Goal: Task Accomplishment & Management: Use online tool/utility

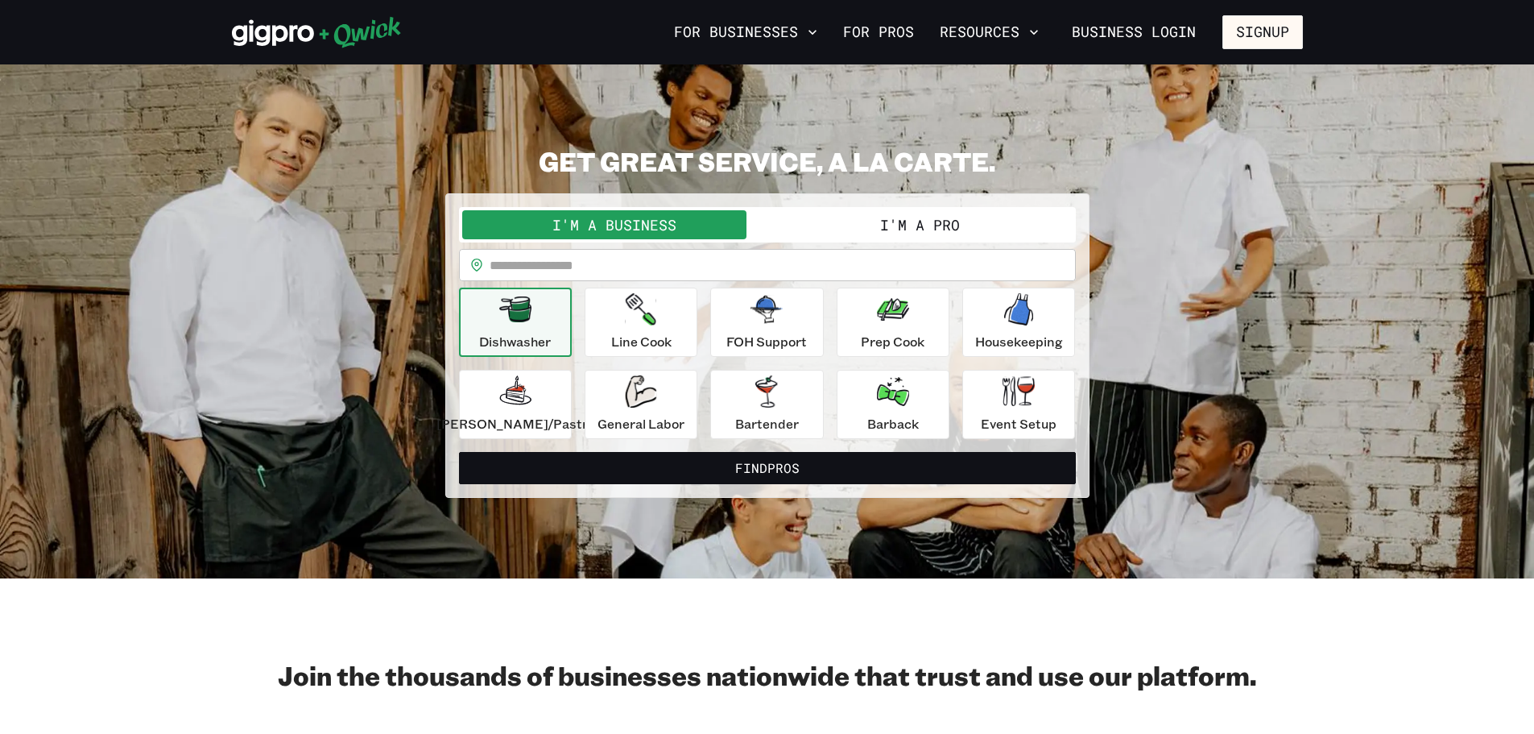
click at [887, 221] on button "I'm a Pro" at bounding box center [919, 224] width 305 height 29
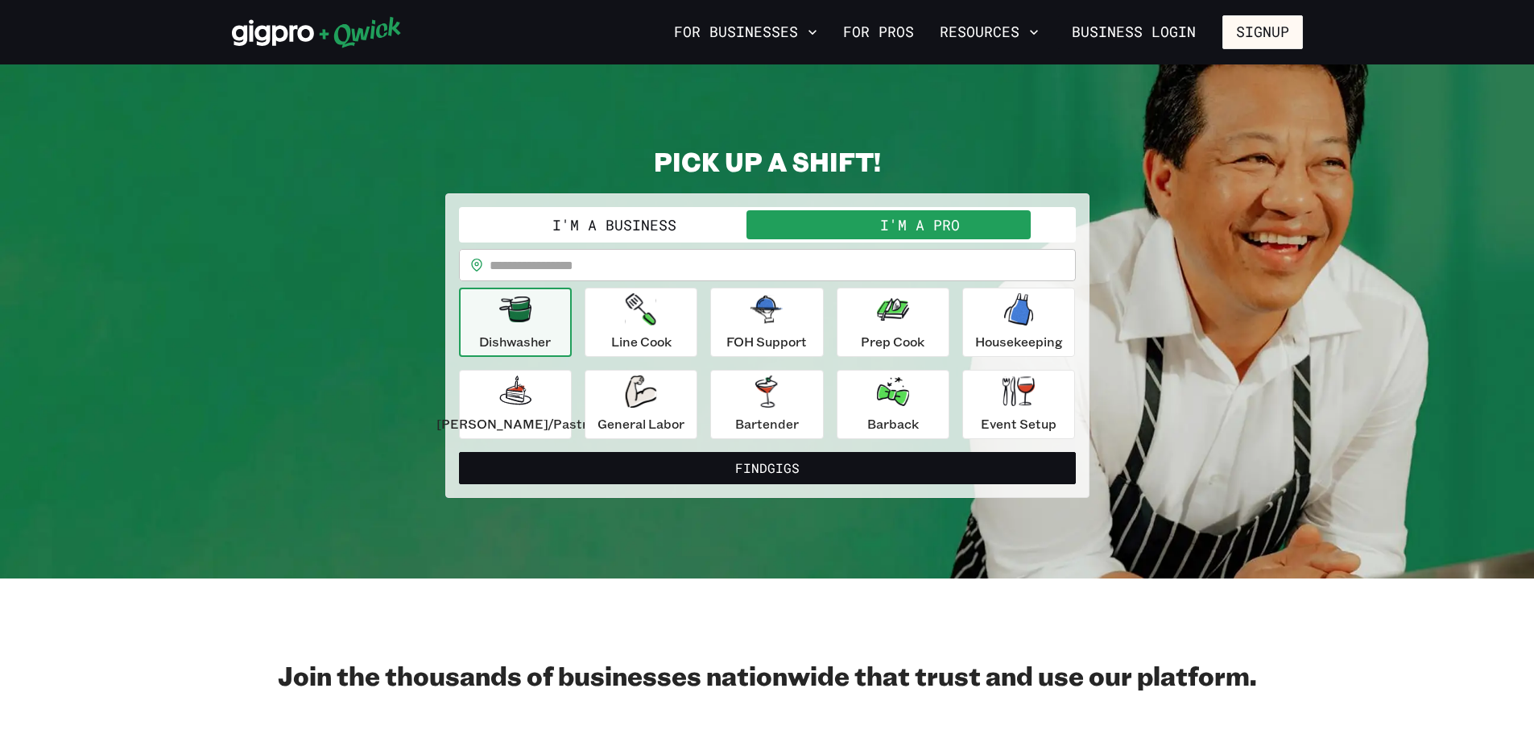
click at [752, 227] on button "I'm a Business" at bounding box center [614, 224] width 305 height 29
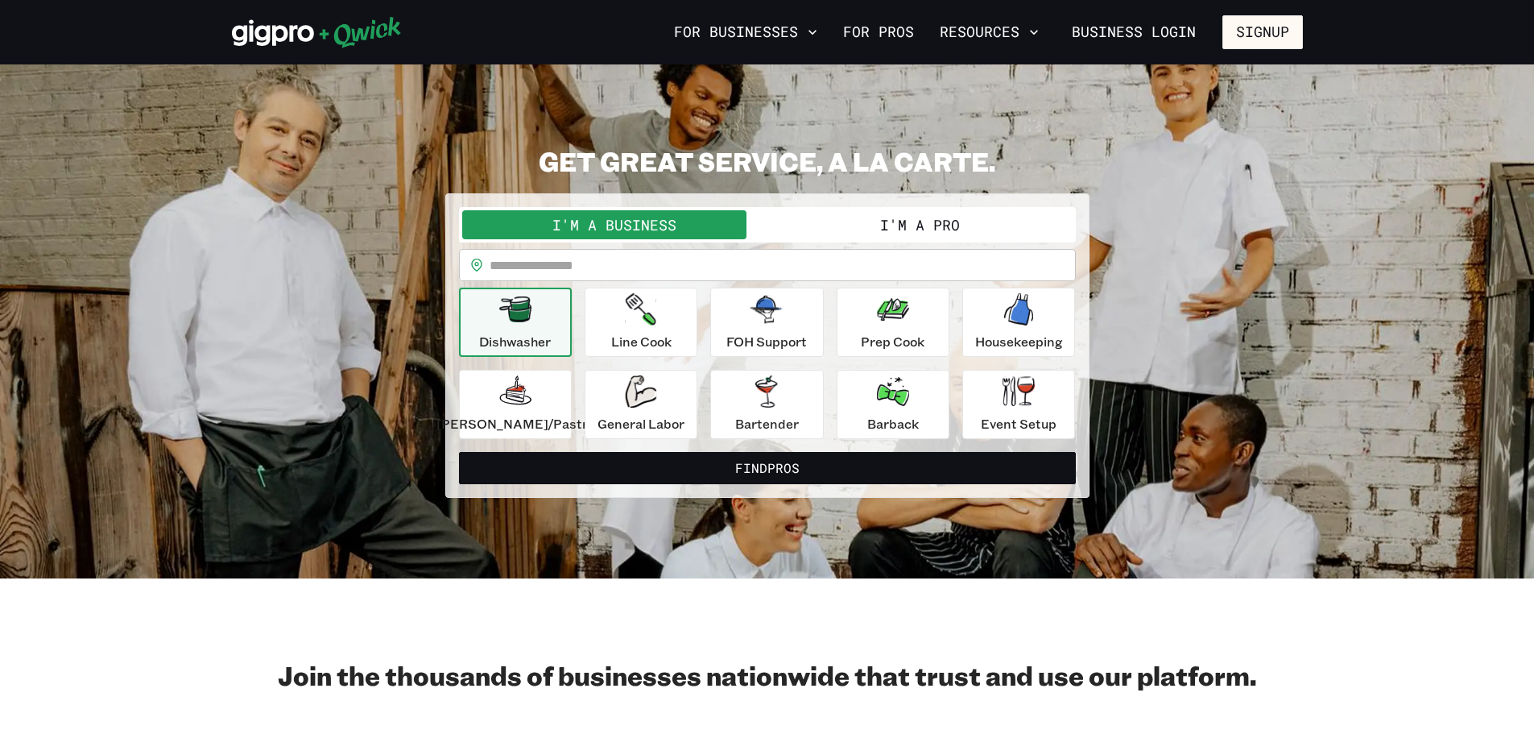
click at [873, 225] on button "I'm a Pro" at bounding box center [919, 224] width 305 height 29
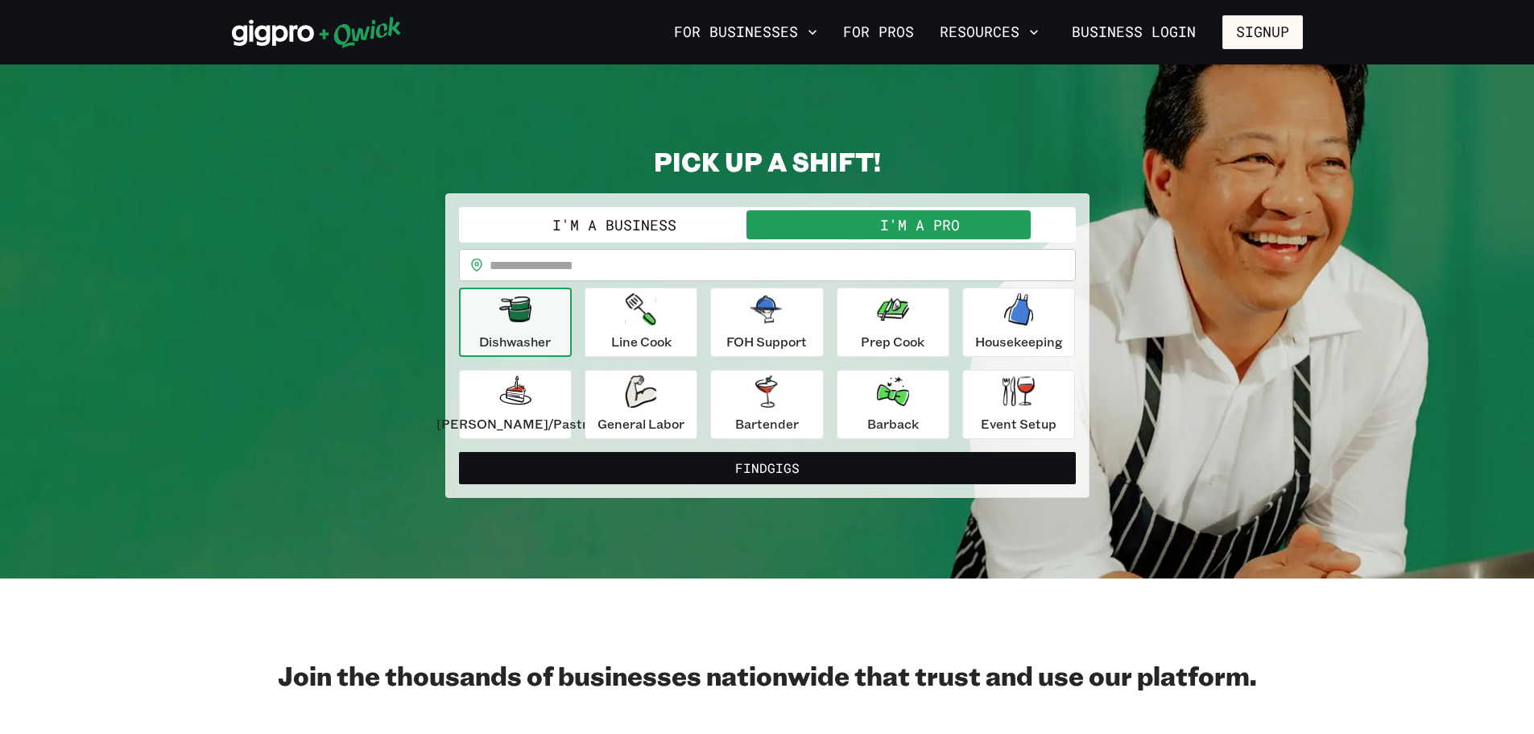
click at [734, 218] on button "I'm a Business" at bounding box center [614, 224] width 305 height 29
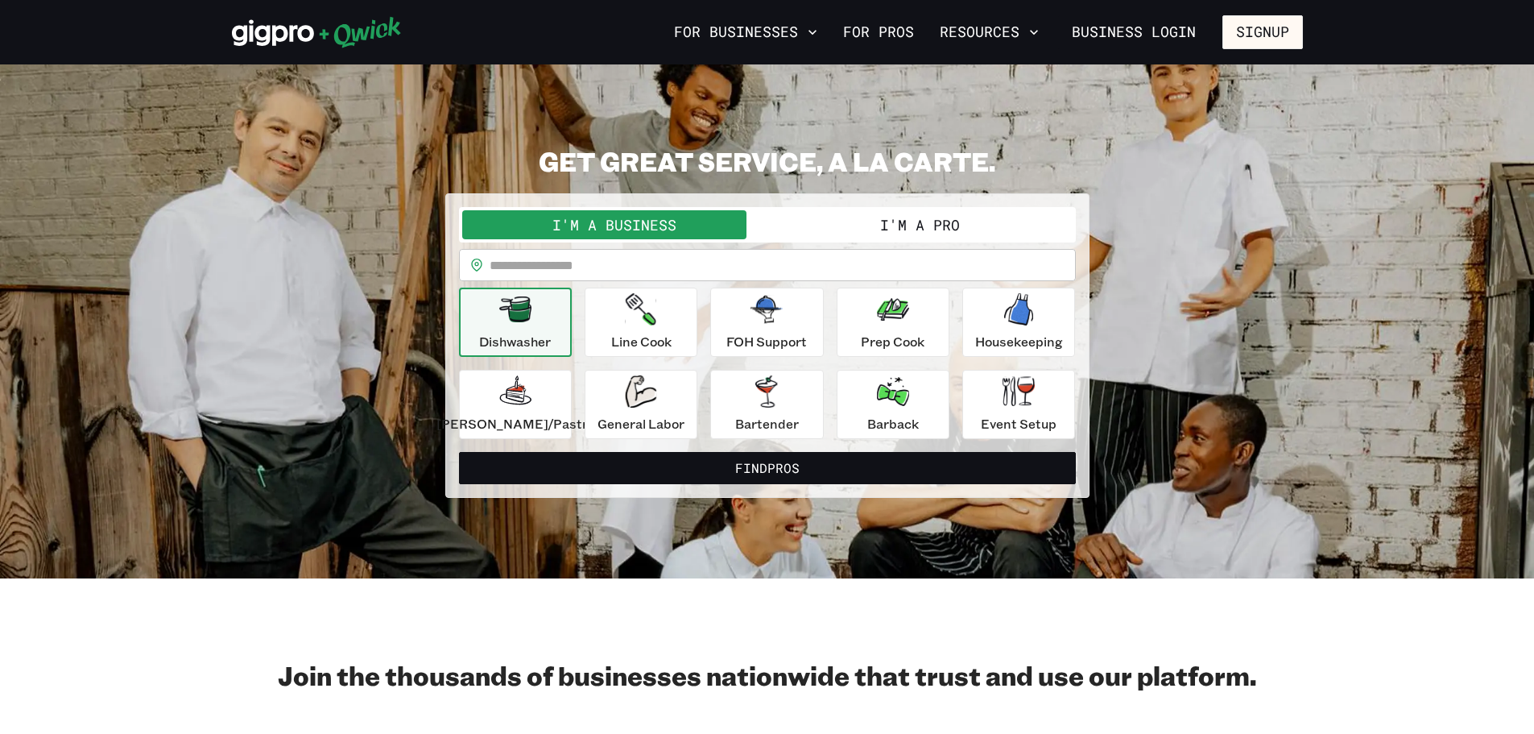
click at [875, 221] on button "I'm a Pro" at bounding box center [919, 224] width 305 height 29
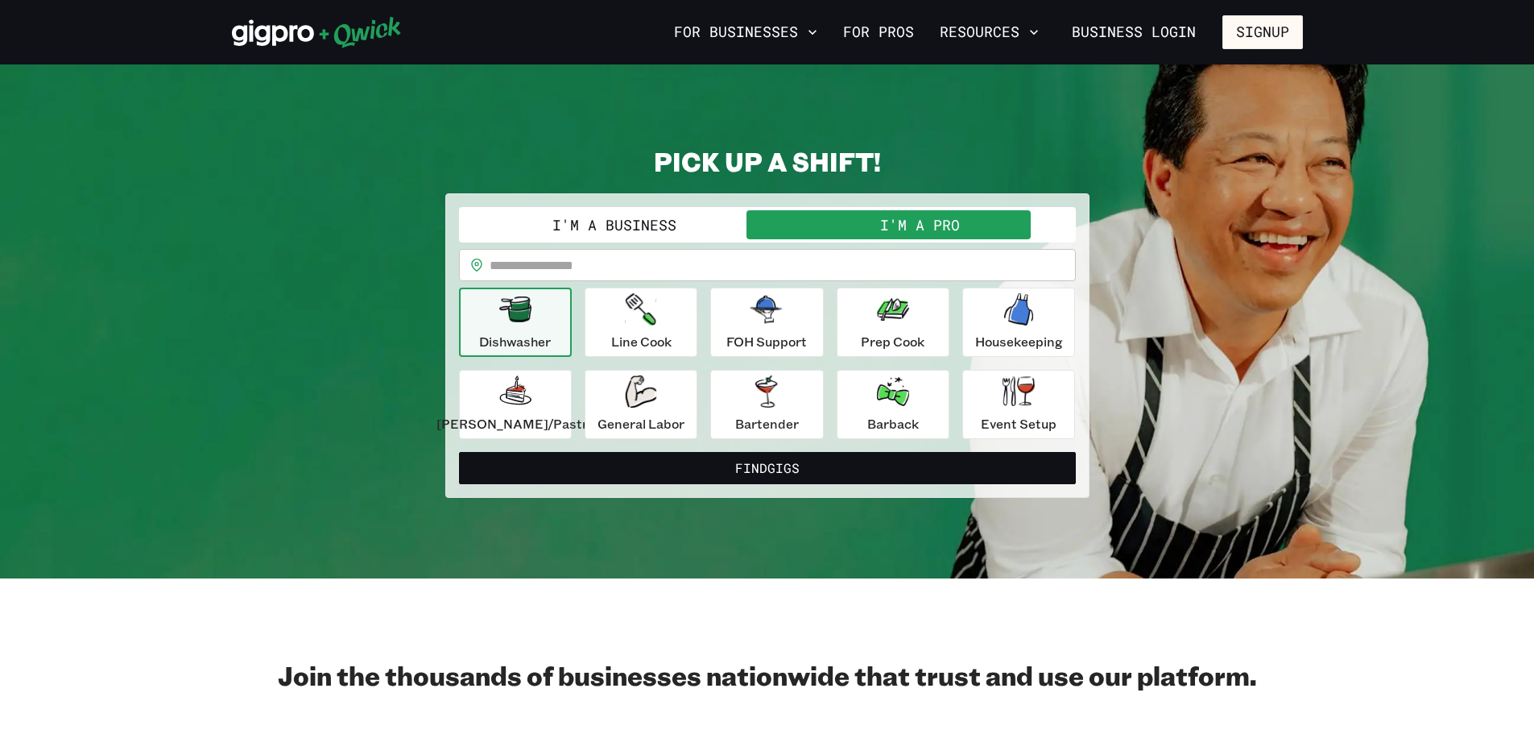
click at [551, 308] on div "Dishwasher" at bounding box center [515, 322] width 72 height 58
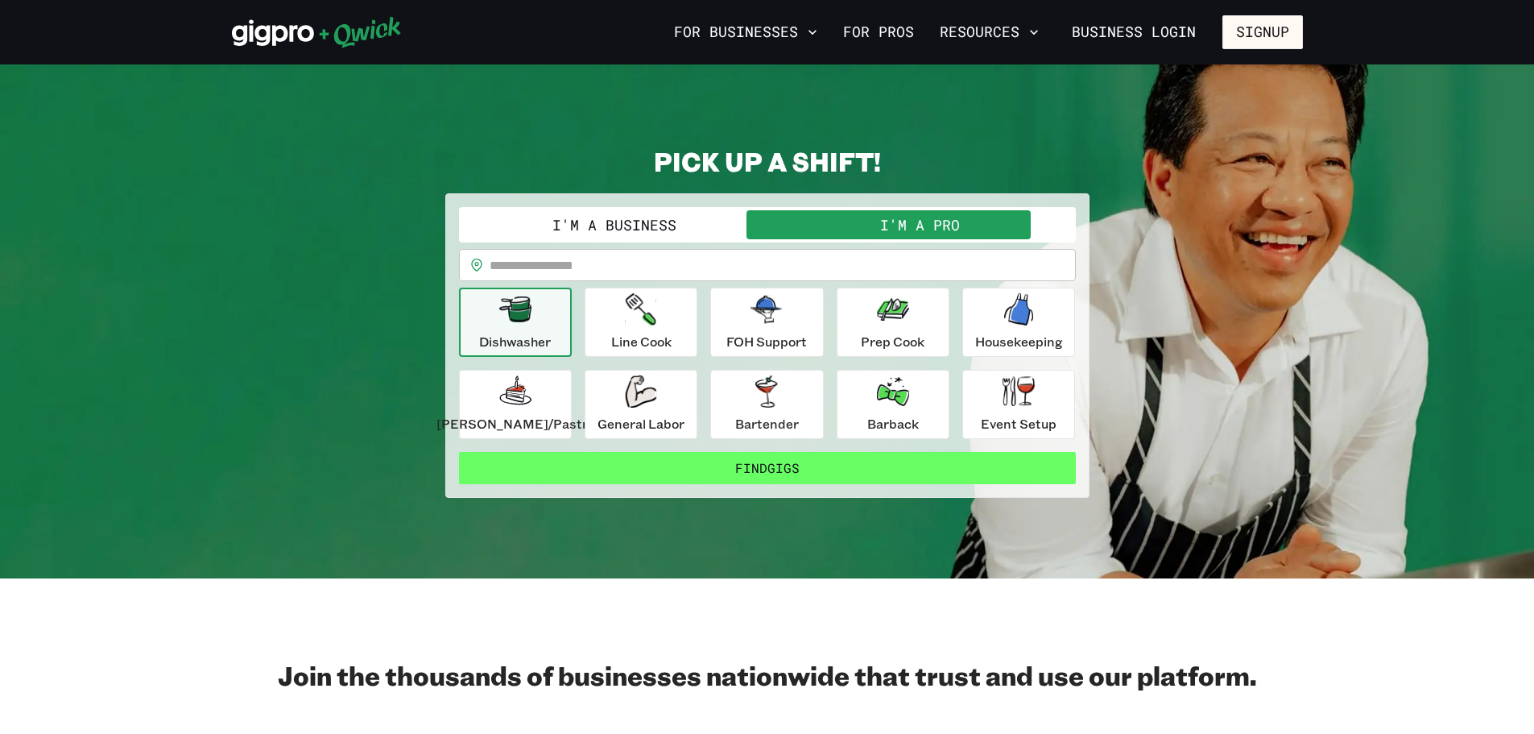
click at [785, 467] on button "Find Gigs" at bounding box center [767, 468] width 617 height 32
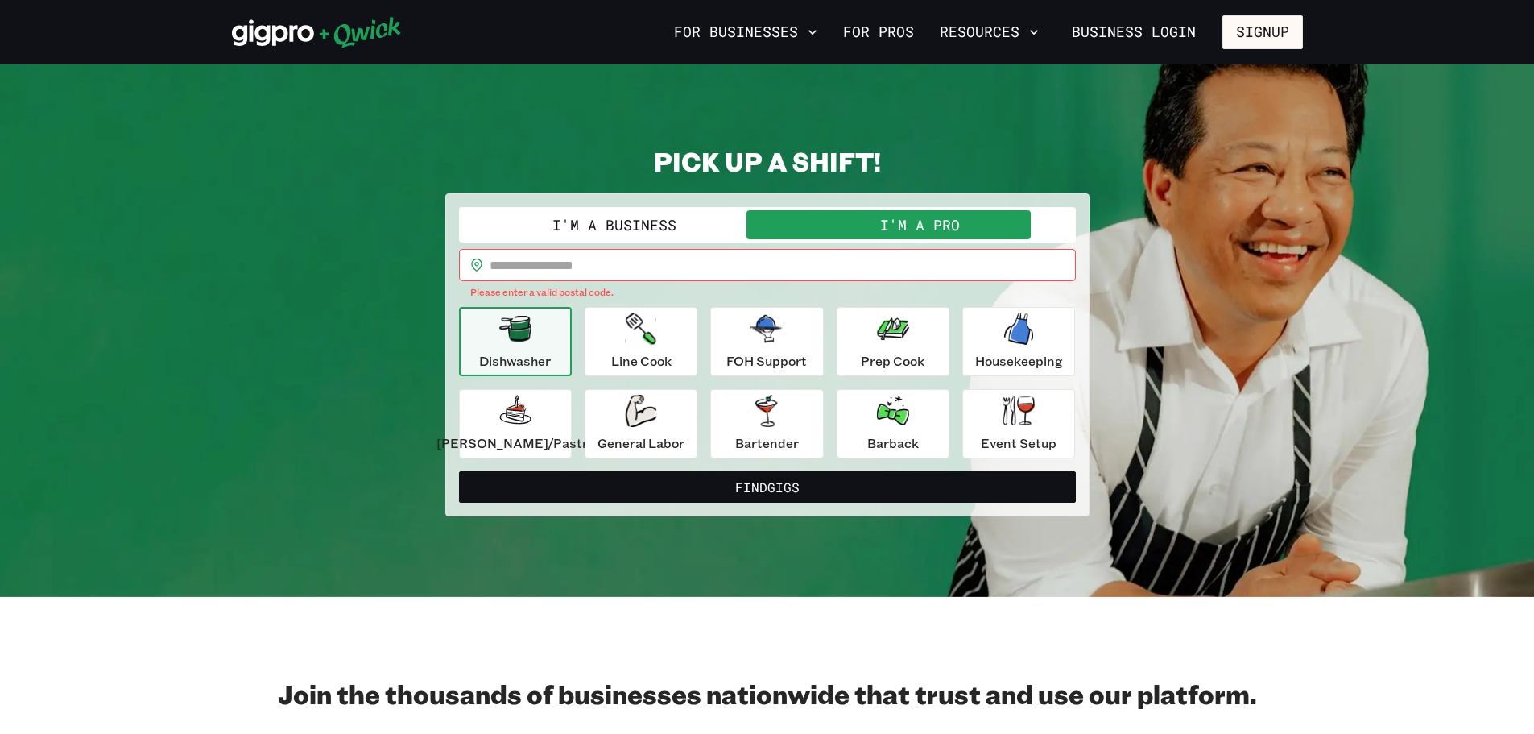
click at [556, 260] on input "text" at bounding box center [783, 265] width 586 height 32
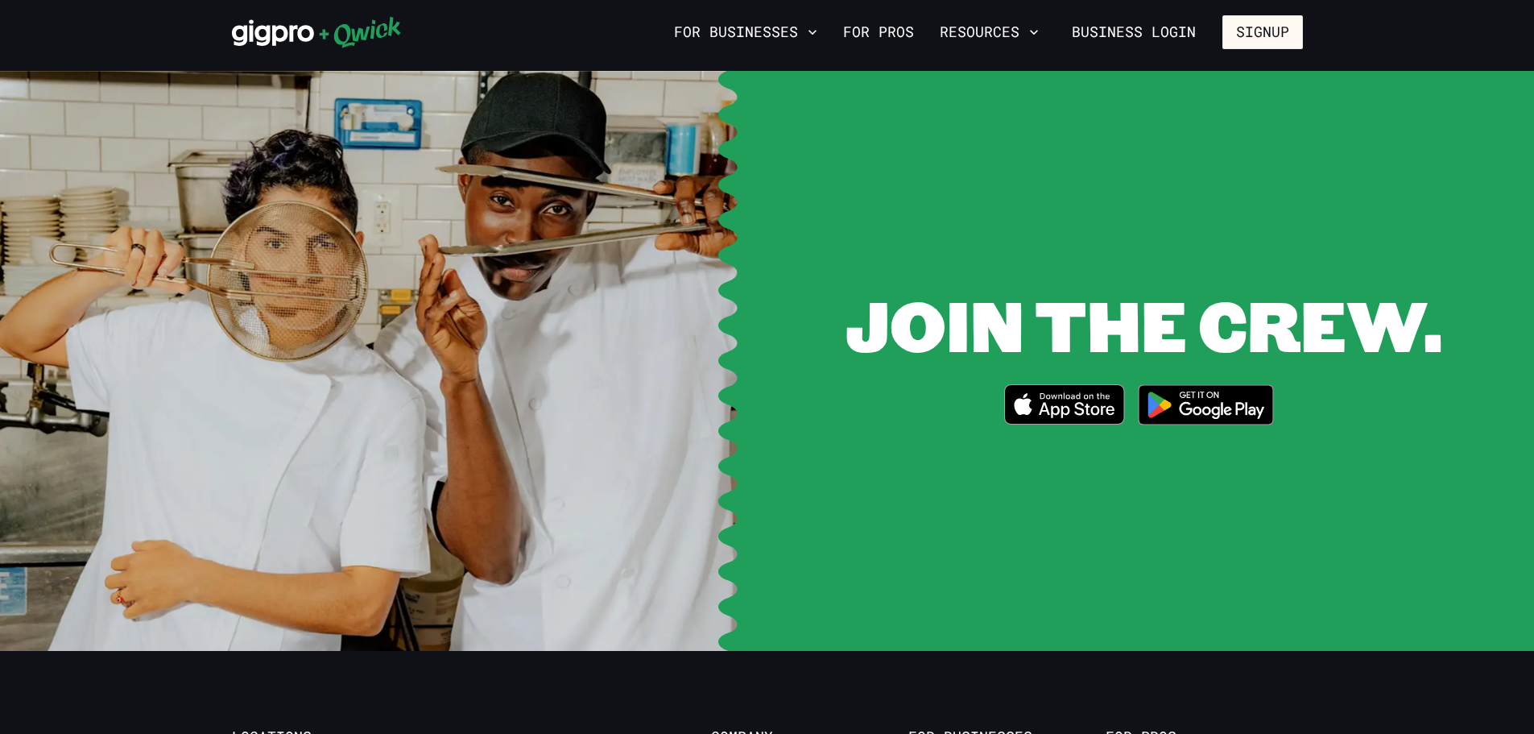
scroll to position [3060, 0]
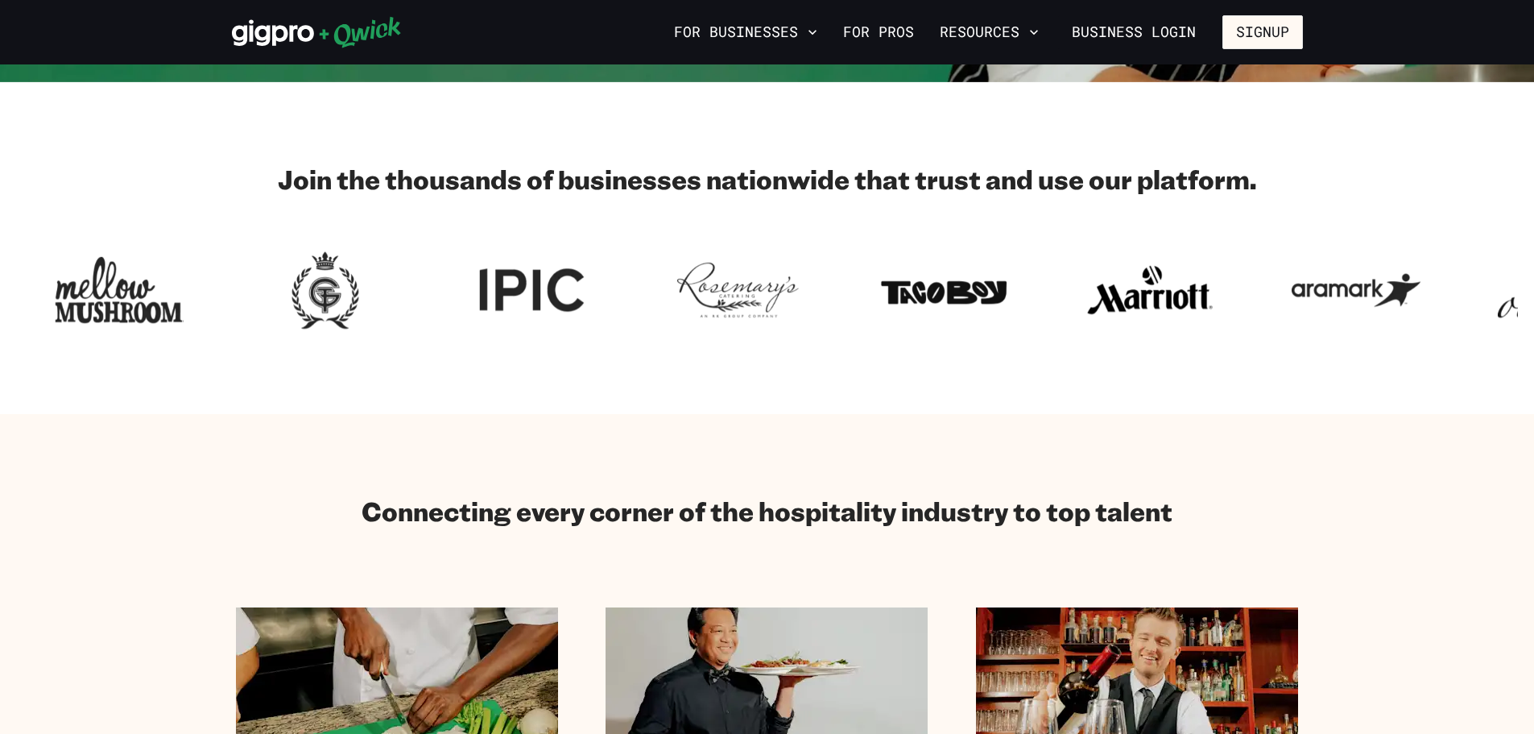
scroll to position [0, 0]
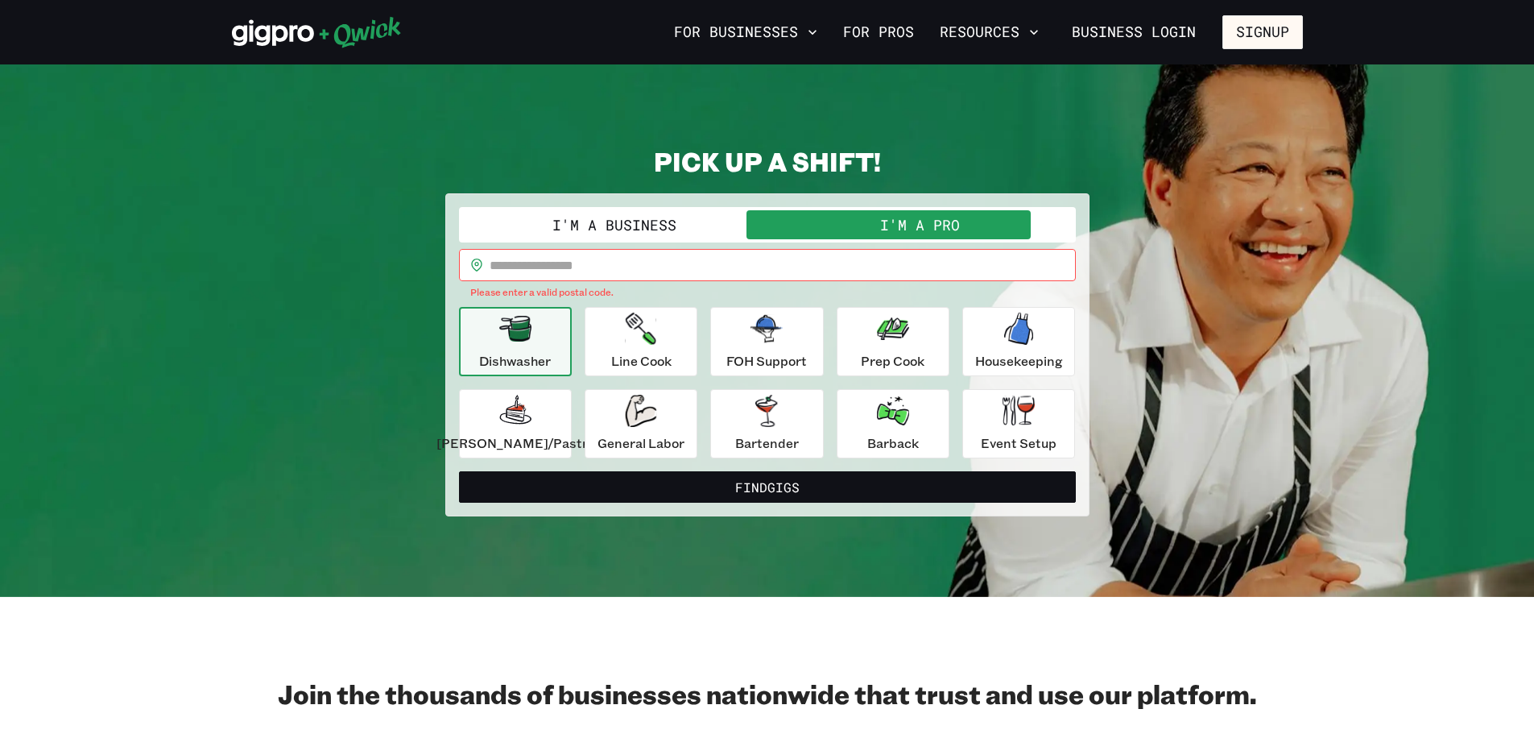
drag, startPoint x: 916, startPoint y: 460, endPoint x: 853, endPoint y: 147, distance: 318.9
